Goal: Transaction & Acquisition: Purchase product/service

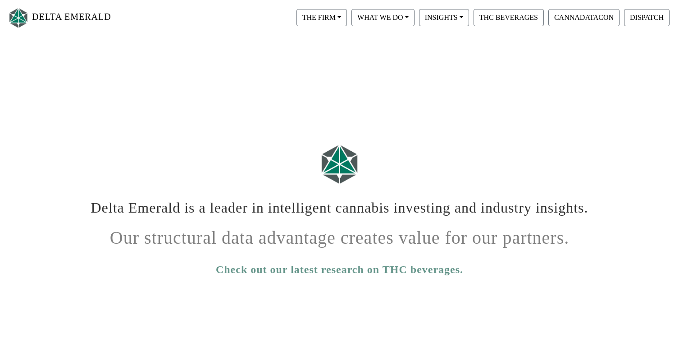
click at [178, 44] on html "DELTA EMERALD THE FIRM Our Objective Our People Our Values Our Portfolio FAQ WH…" at bounding box center [339, 261] width 679 height 522
click at [517, 9] on button "THC BEVERAGES" at bounding box center [509, 17] width 70 height 17
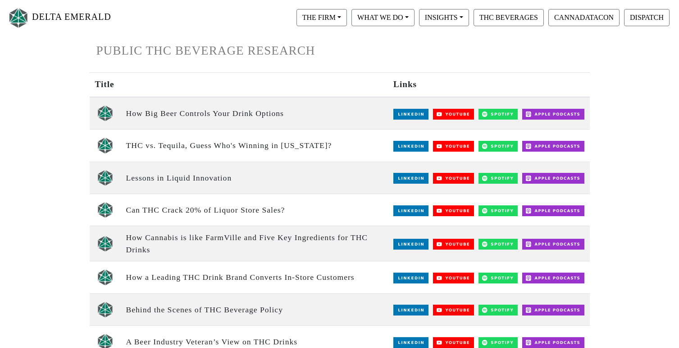
scroll to position [90, 0]
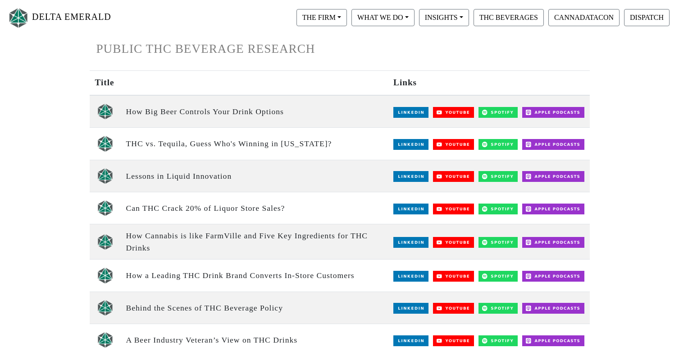
click at [411, 111] on img at bounding box center [411, 112] width 35 height 11
